Goal: Task Accomplishment & Management: Use online tool/utility

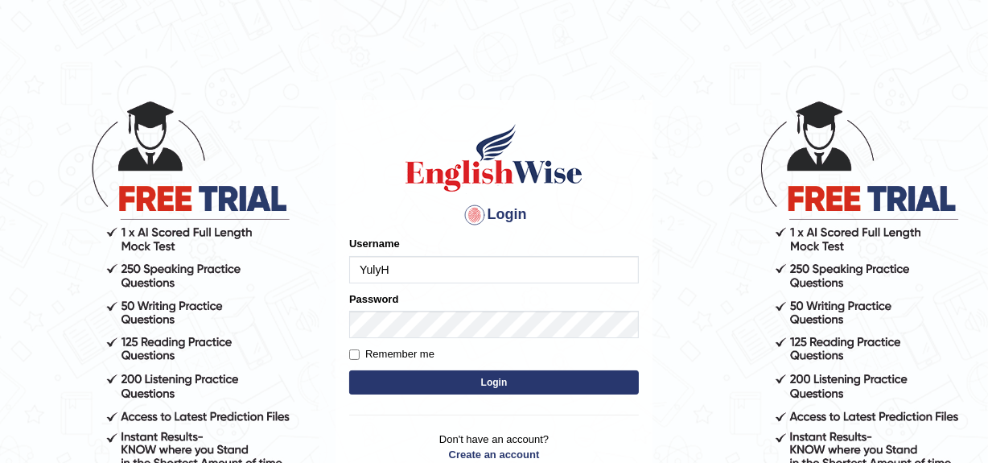
drag, startPoint x: 0, startPoint y: 0, endPoint x: 313, endPoint y: 3, distance: 312.9
click at [333, 27] on html "Login Please fix the following errors: Username [PERSON_NAME] Password Remember…" at bounding box center [494, 231] width 988 height 463
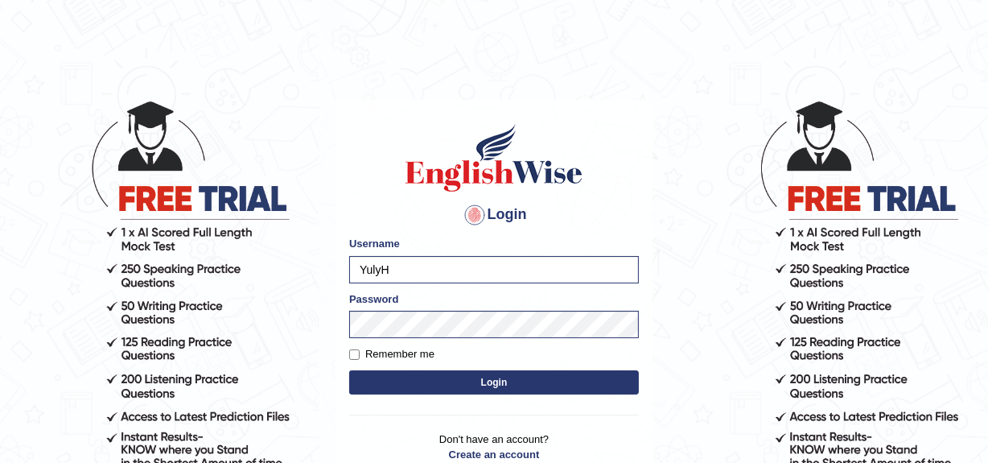
click at [458, 380] on button "Login" at bounding box center [494, 382] width 290 height 24
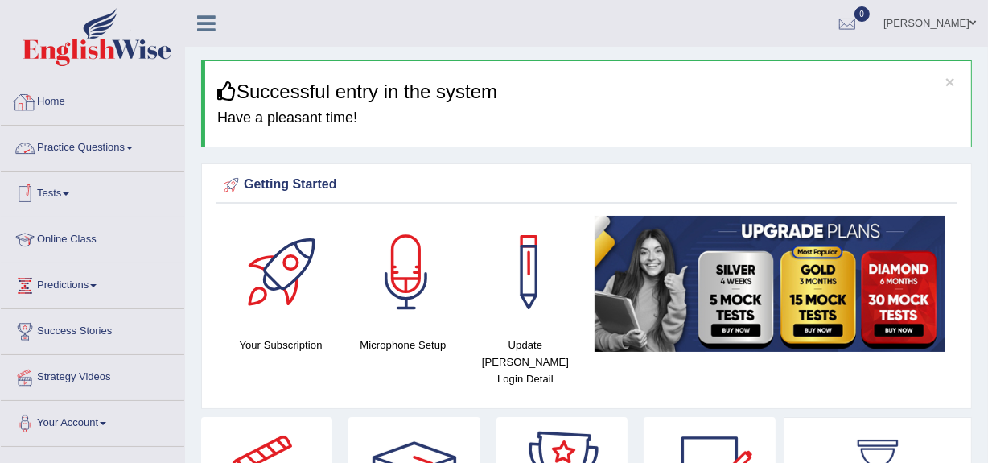
click at [84, 153] on link "Practice Questions" at bounding box center [92, 145] width 183 height 40
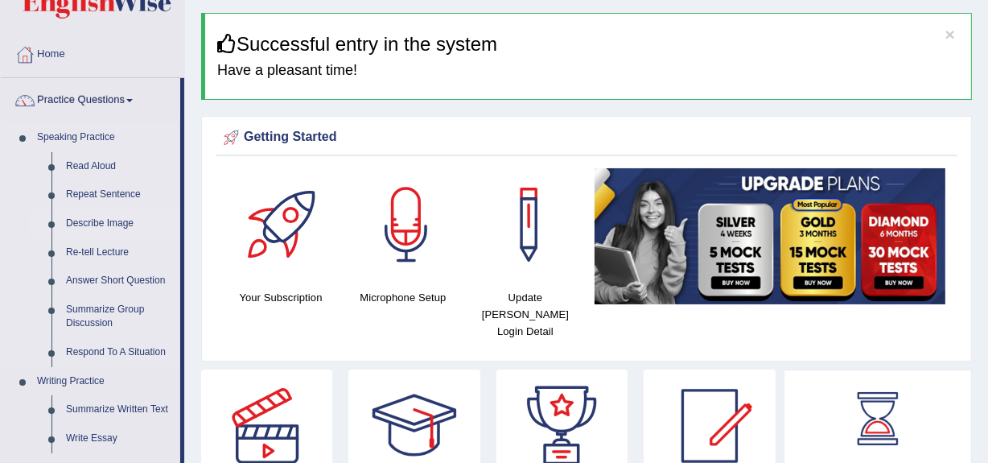
scroll to position [72, 0]
